Goal: Transaction & Acquisition: Book appointment/travel/reservation

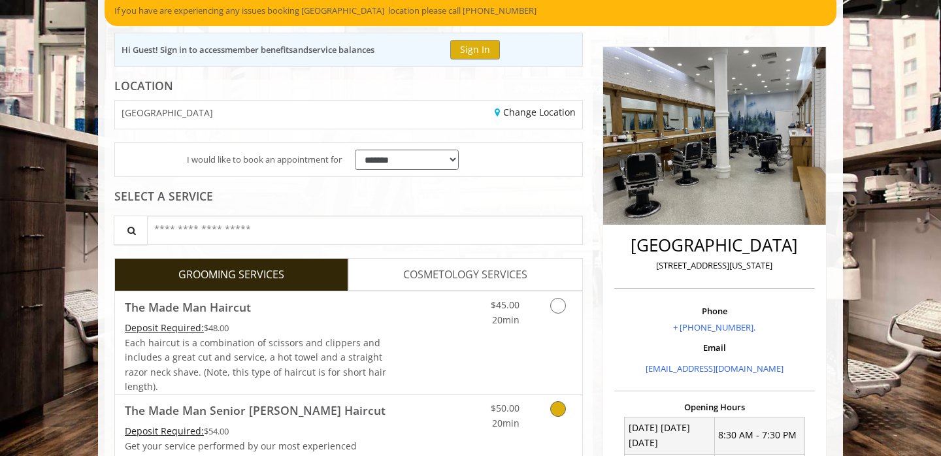
scroll to position [41, 0]
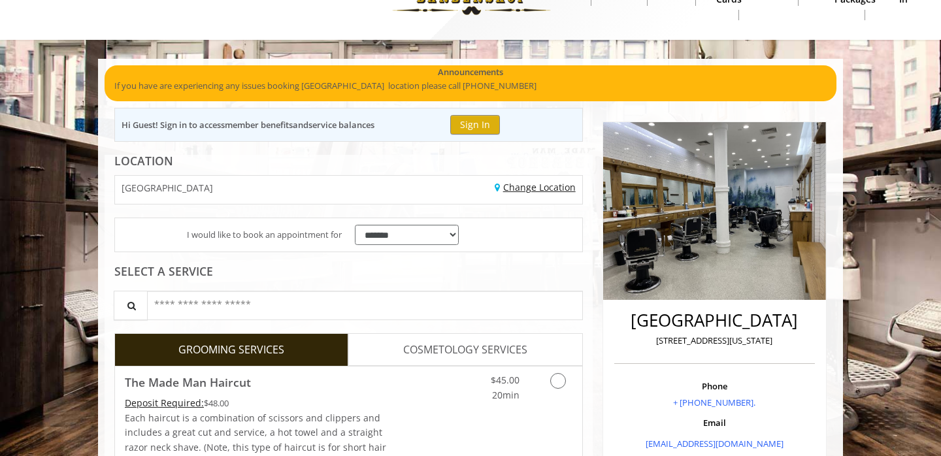
click at [519, 191] on link "Change Location" at bounding box center [534, 187] width 81 height 12
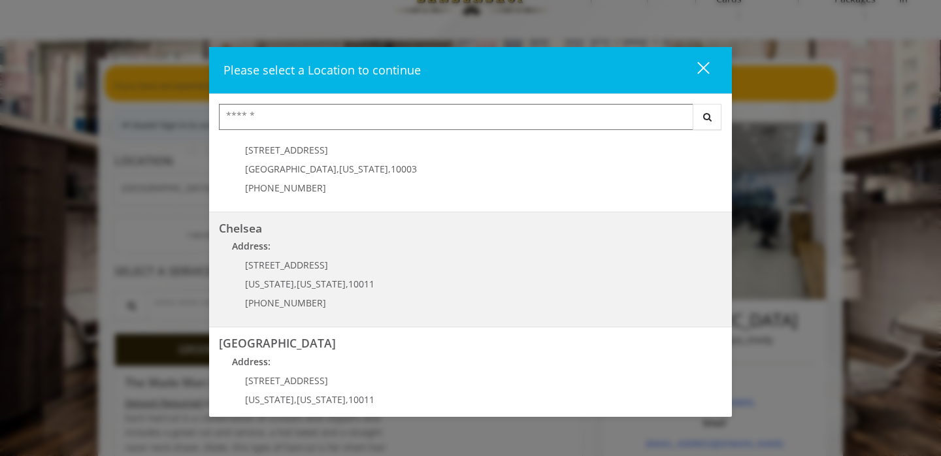
scroll to position [52, 0]
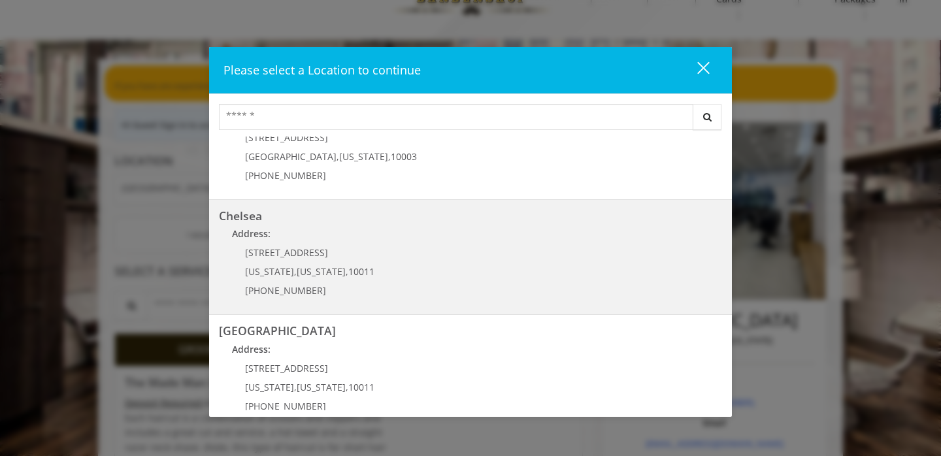
click at [442, 252] on link "Chelsea Address: 169/170 W 23rd St New York , New York , 10011 (917) 639-3902" at bounding box center [470, 257] width 503 height 95
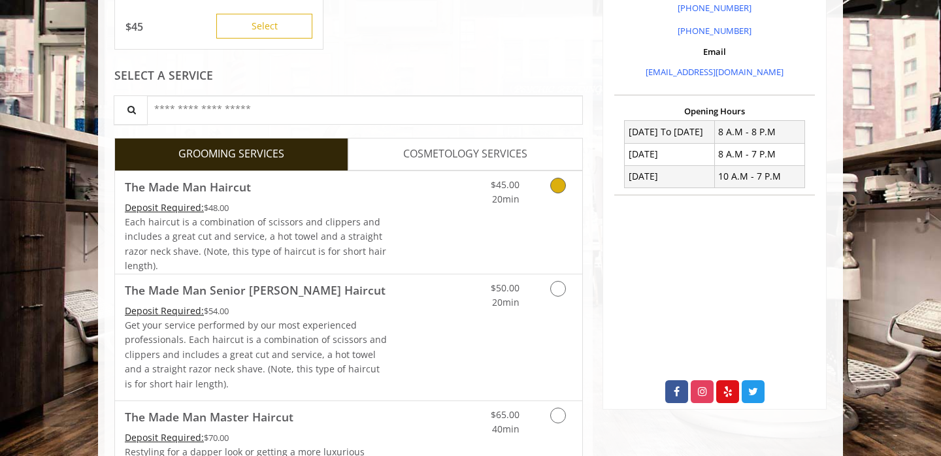
click at [476, 225] on div "$45.00 20min" at bounding box center [523, 222] width 117 height 103
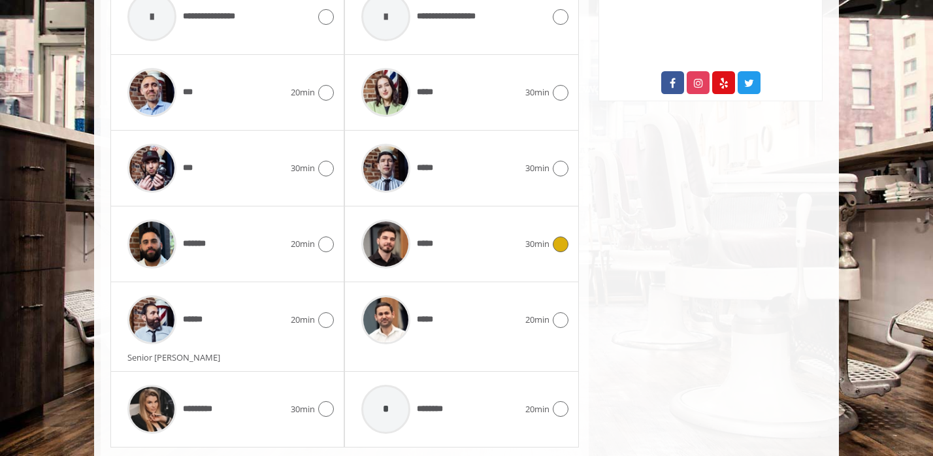
scroll to position [751, 0]
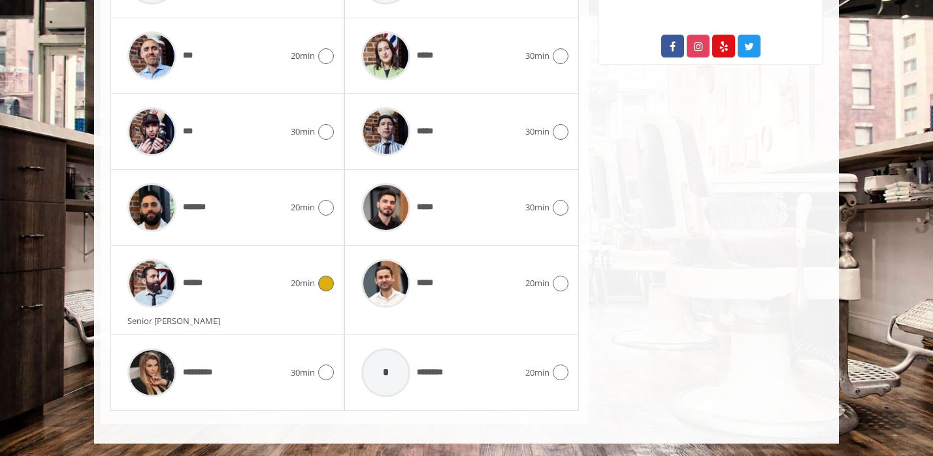
click at [243, 281] on div "******" at bounding box center [206, 283] width 170 height 62
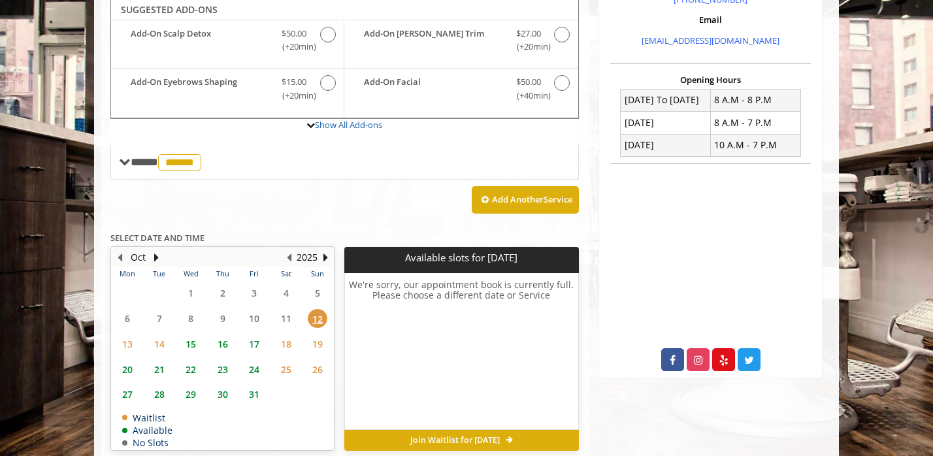
scroll to position [436, 0]
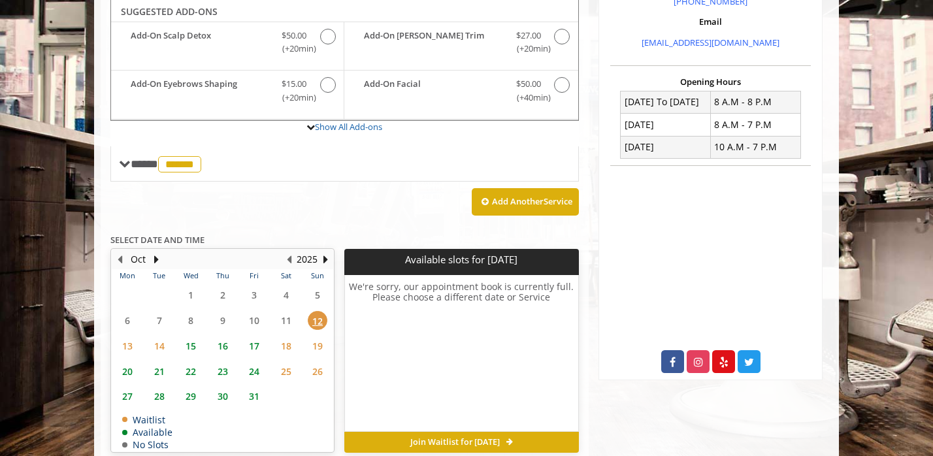
click at [158, 346] on span "14" at bounding box center [160, 345] width 20 height 19
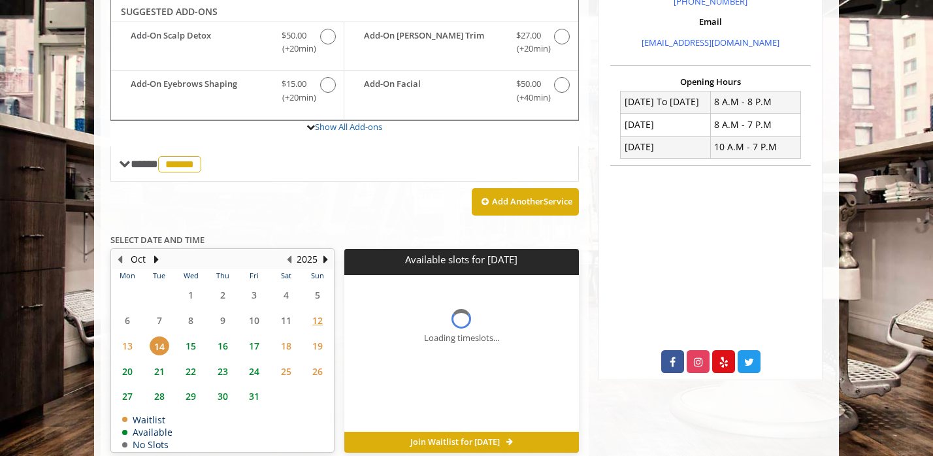
scroll to position [496, 0]
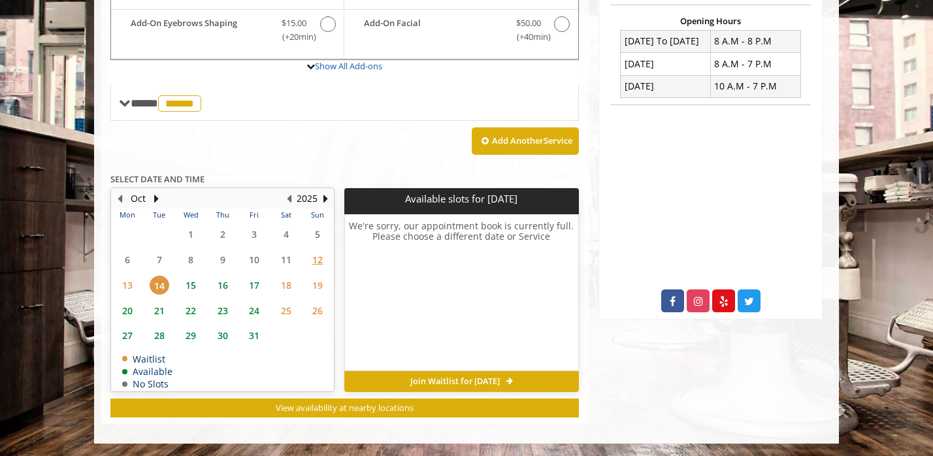
click at [193, 289] on span "15" at bounding box center [191, 285] width 20 height 19
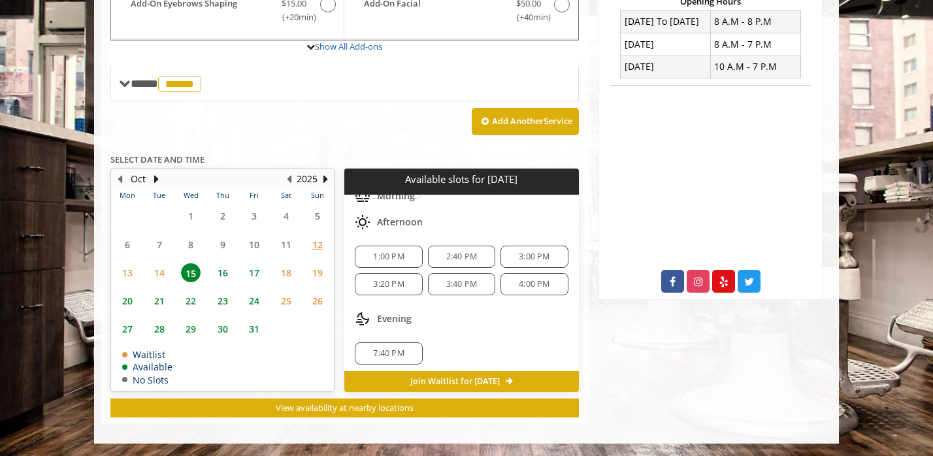
scroll to position [54, 0]
click at [525, 258] on span "3:00 PM" at bounding box center [534, 258] width 31 height 10
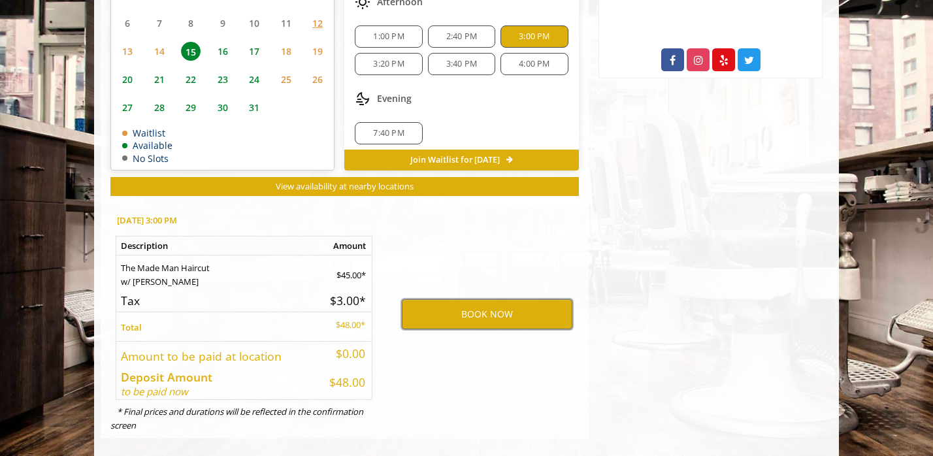
scroll to position [739, 0]
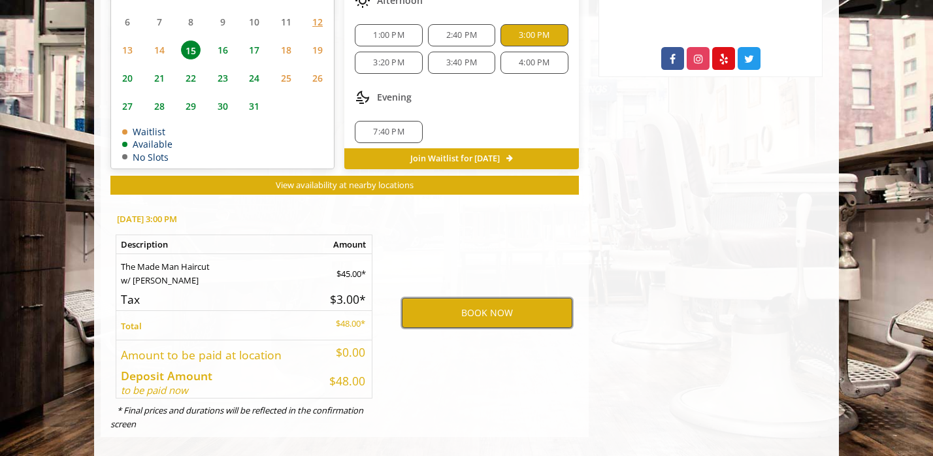
click at [461, 309] on button "BOOK NOW" at bounding box center [487, 313] width 170 height 30
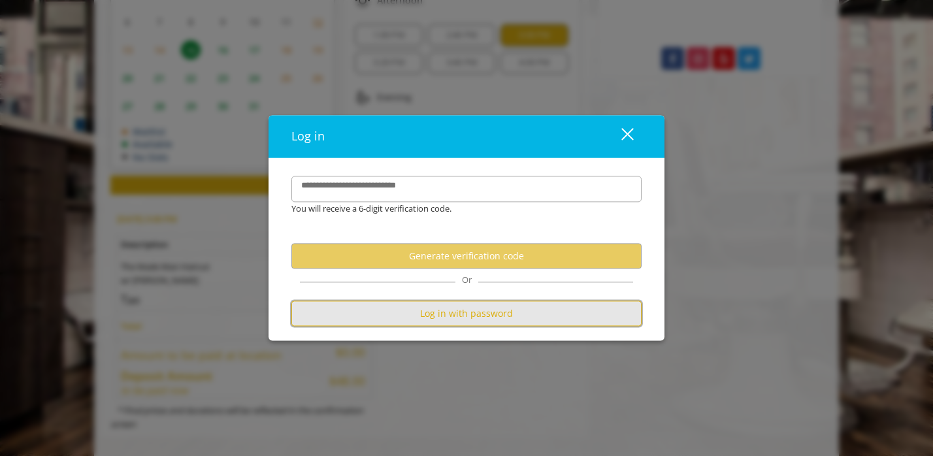
click at [459, 316] on button "Log in with password" at bounding box center [466, 313] width 350 height 25
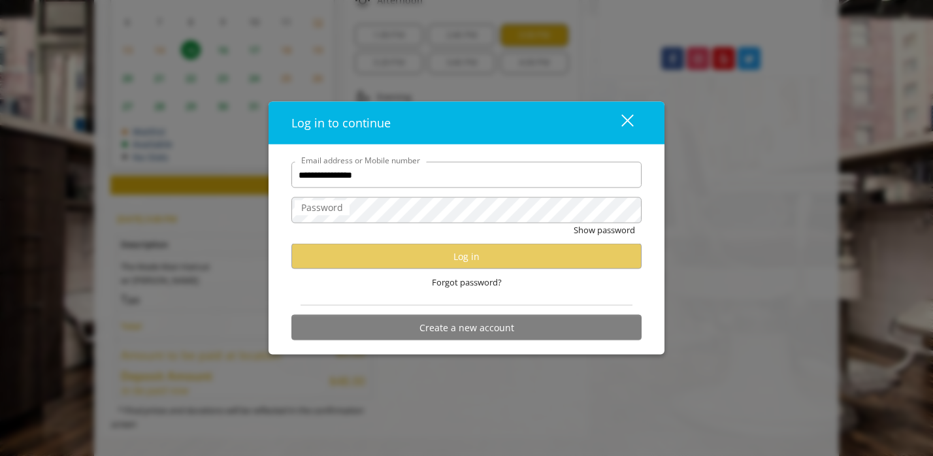
type input "**********"
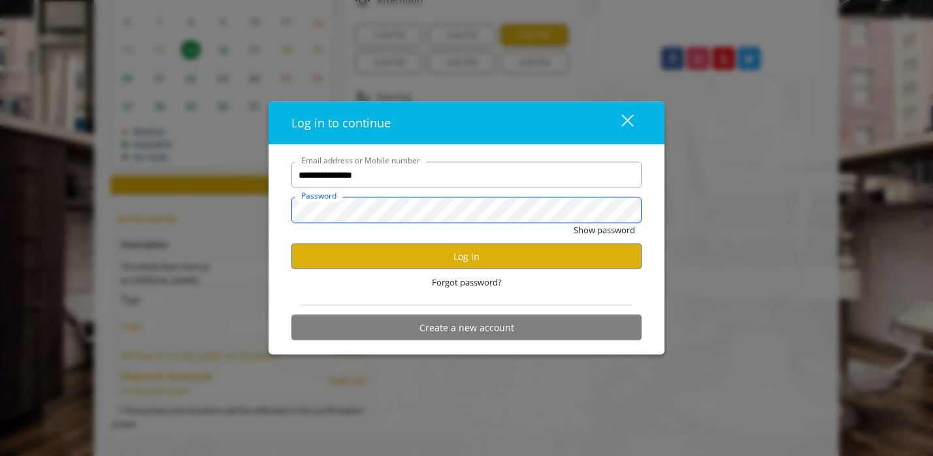
click at [574, 223] on button "Show password" at bounding box center [604, 230] width 61 height 14
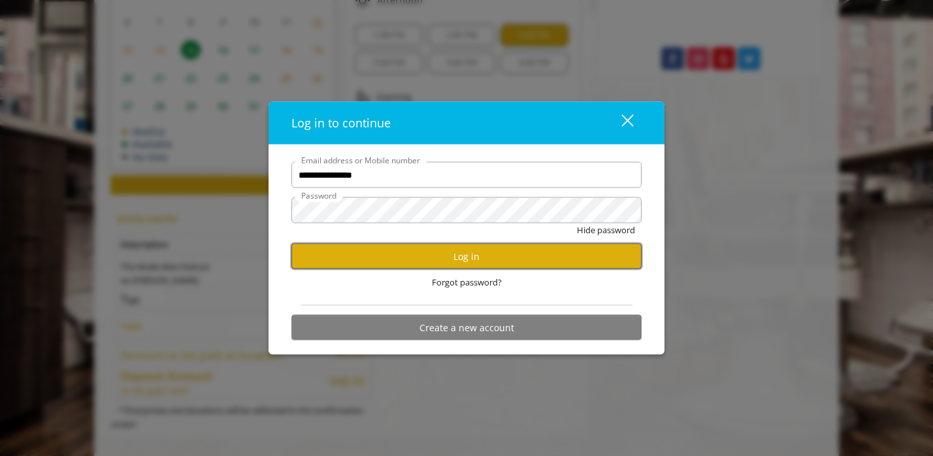
click at [457, 263] on button "Log in" at bounding box center [466, 256] width 350 height 25
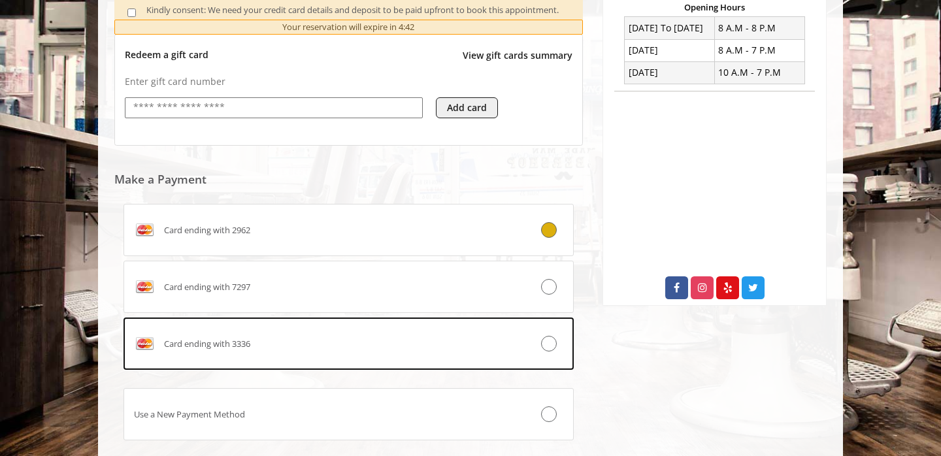
scroll to position [521, 0]
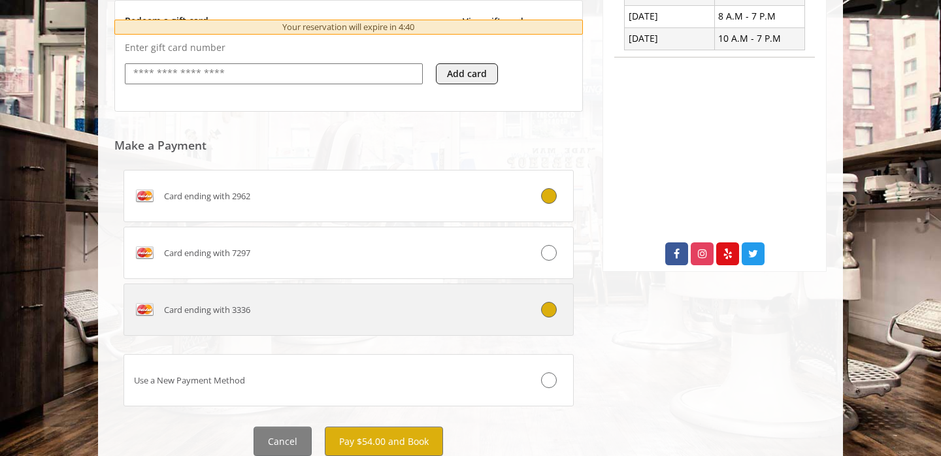
click at [272, 312] on div "Card ending with 3336" at bounding box center [311, 309] width 374 height 21
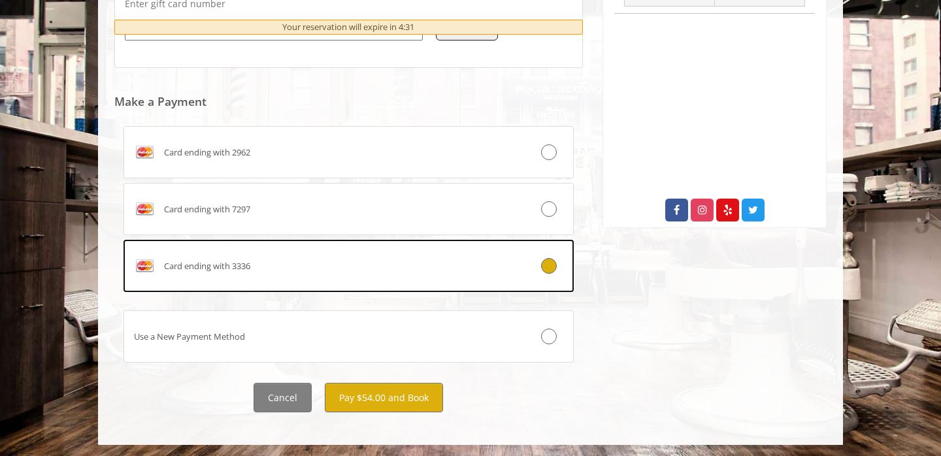
scroll to position [590, 0]
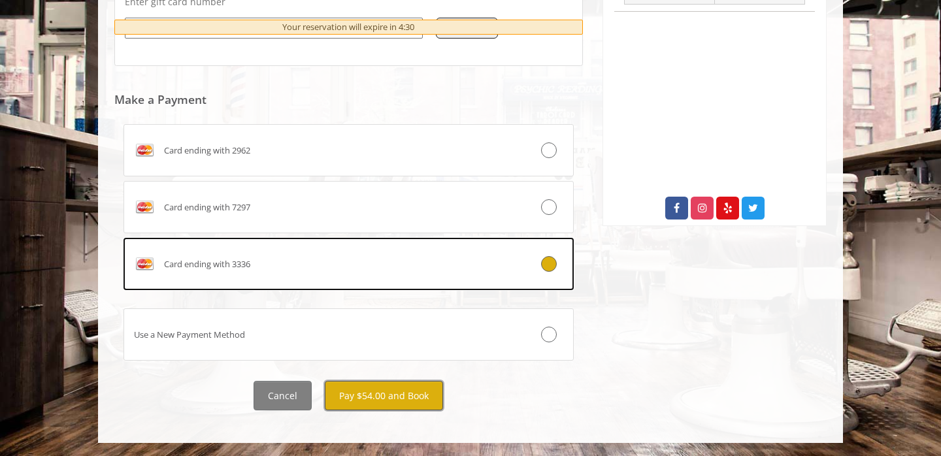
click at [429, 389] on button "Pay $54.00 and Book" at bounding box center [384, 395] width 118 height 29
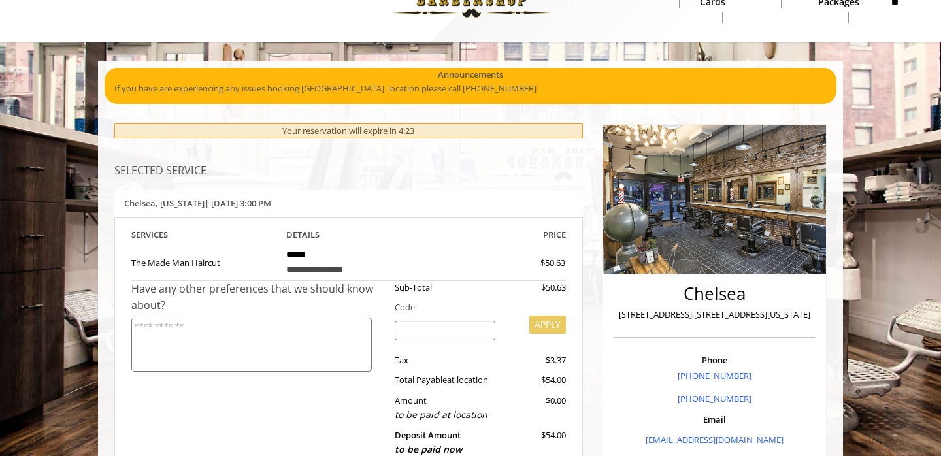
scroll to position [0, 0]
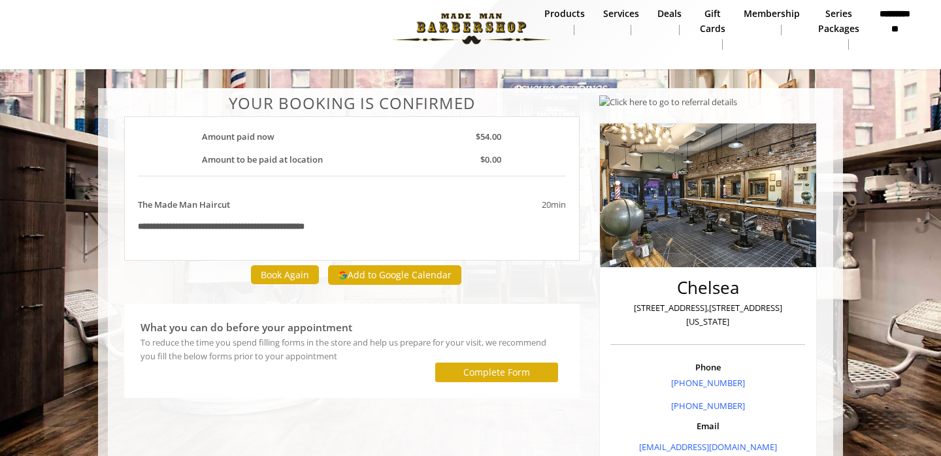
scroll to position [12, 0]
